Goal: Navigation & Orientation: Find specific page/section

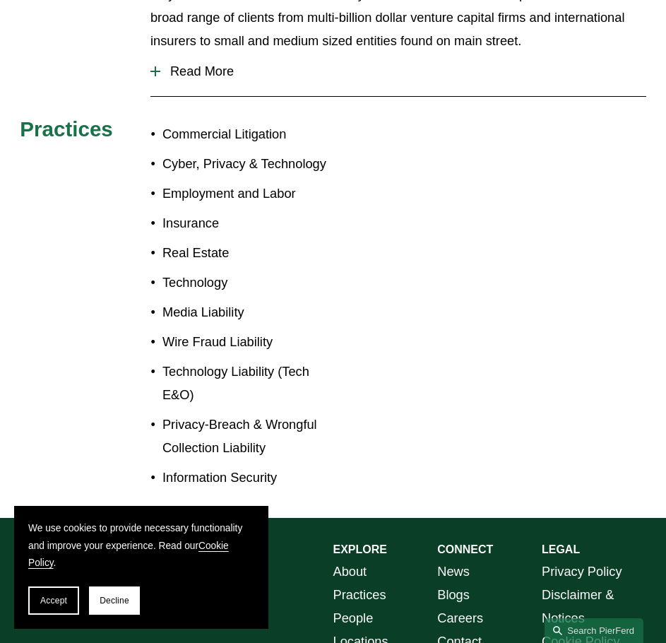
scroll to position [801, 0]
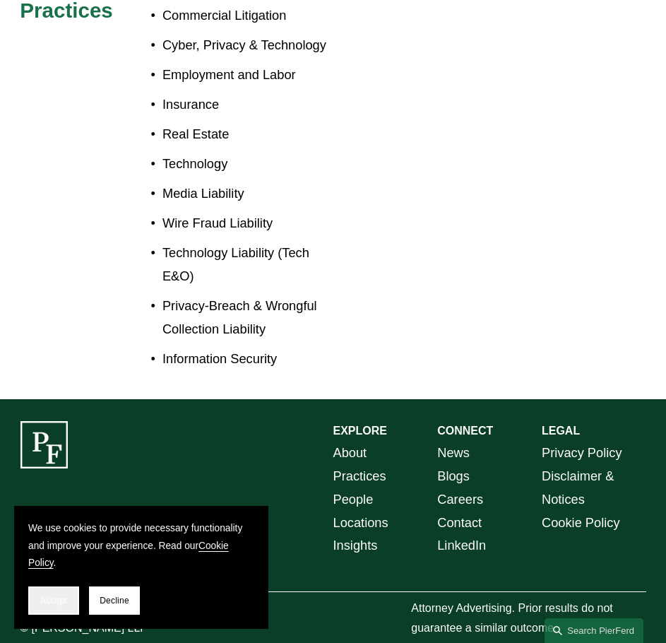
click at [62, 609] on button "Accept" at bounding box center [53, 600] width 51 height 28
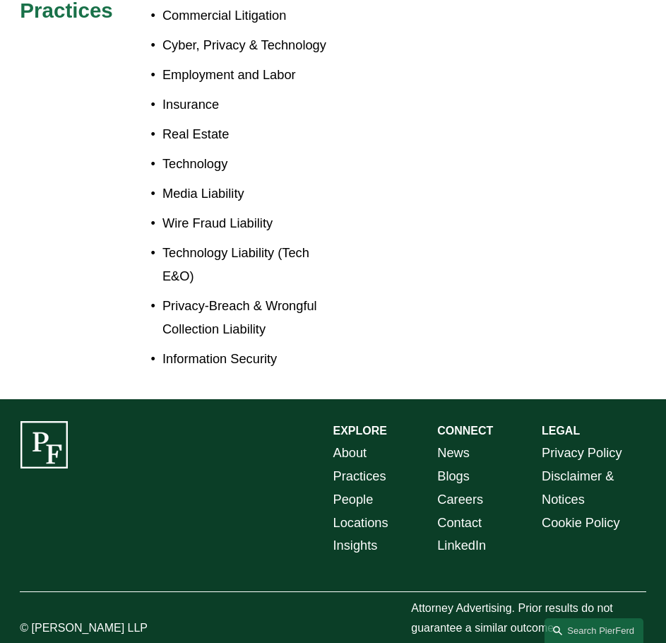
drag, startPoint x: 150, startPoint y: 610, endPoint x: 34, endPoint y: 615, distance: 116.6
click at [34, 618] on p "© [PERSON_NAME] LLP" at bounding box center [85, 628] width 131 height 20
copy p "Pierson Ferdinand LLP"
click at [363, 465] on link "Practices" at bounding box center [359, 476] width 53 height 23
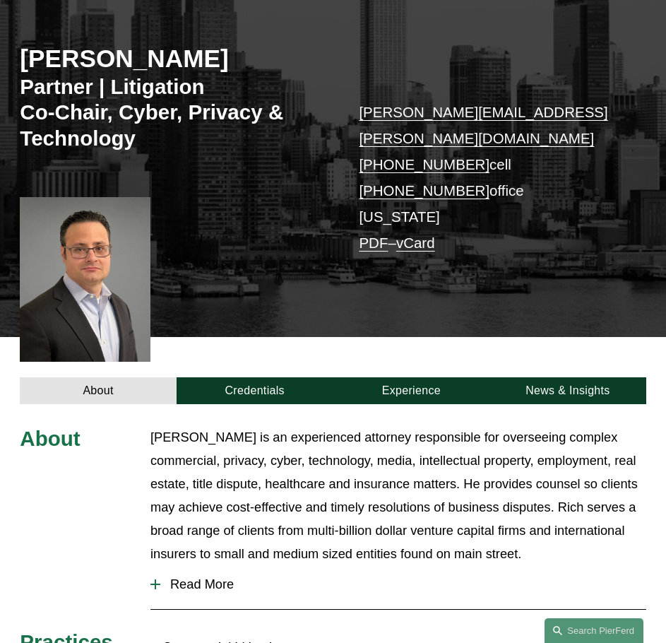
scroll to position [165, 0]
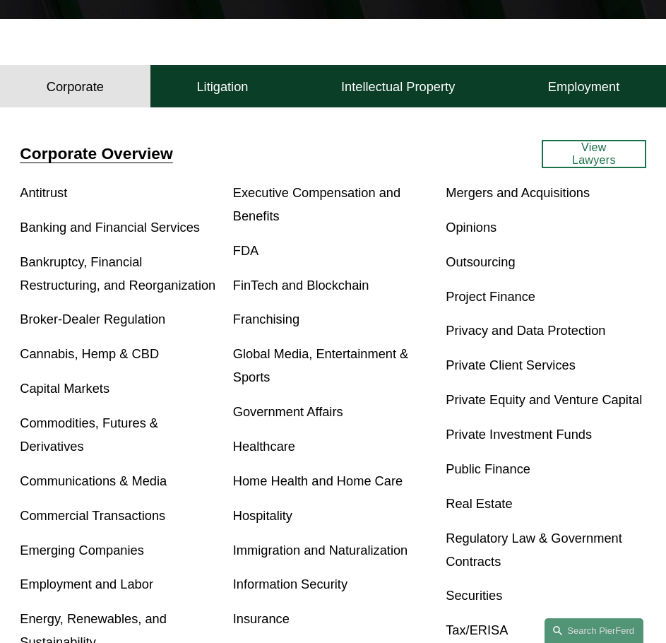
scroll to position [494, 0]
